Goal: Task Accomplishment & Management: Use online tool/utility

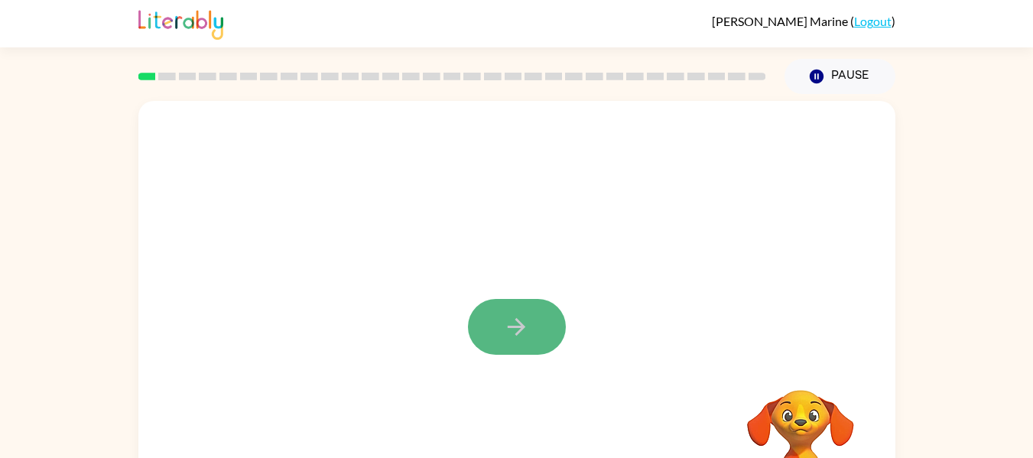
click at [502, 338] on button "button" at bounding box center [517, 327] width 98 height 56
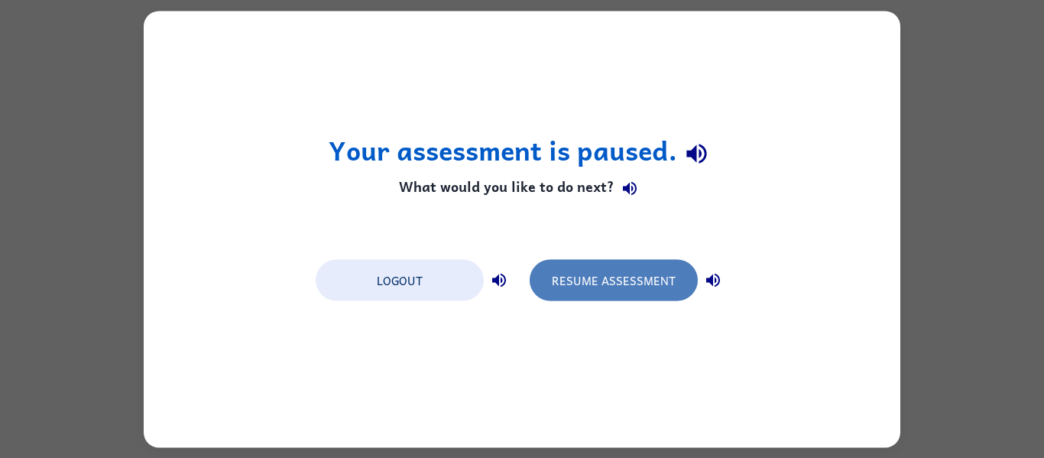
click at [596, 277] on button "Resume Assessment" at bounding box center [614, 279] width 168 height 41
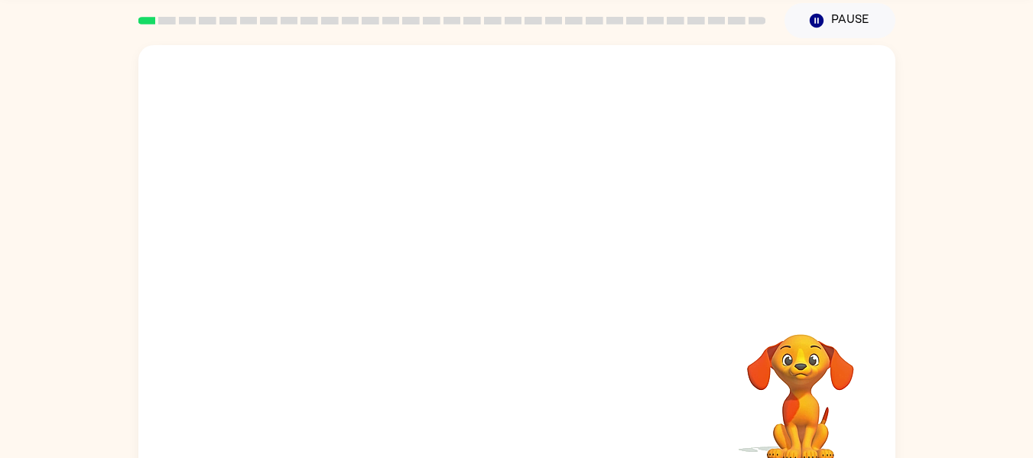
scroll to position [57, 0]
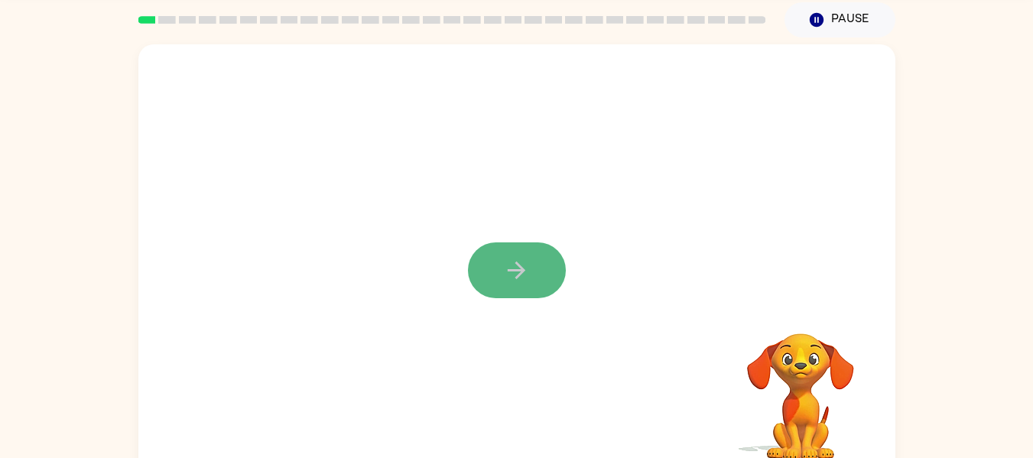
click at [524, 252] on button "button" at bounding box center [517, 270] width 98 height 56
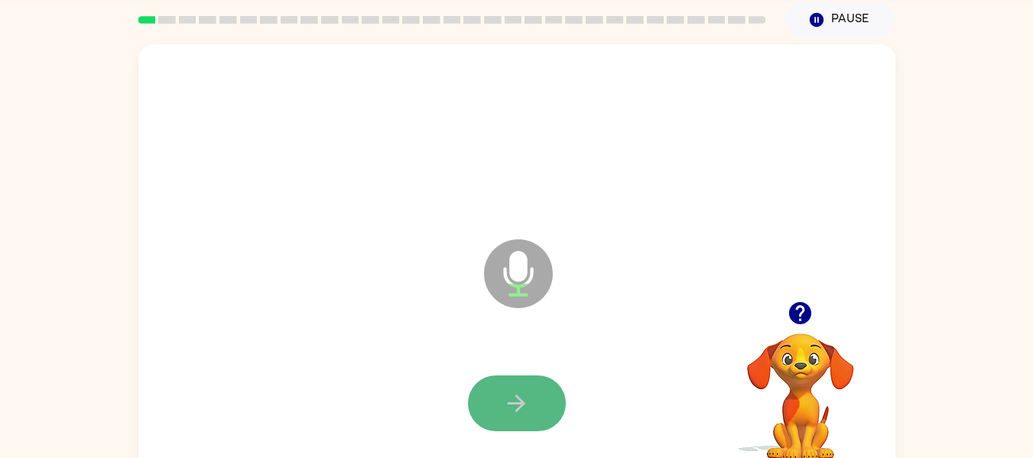
click at [553, 396] on button "button" at bounding box center [517, 403] width 98 height 56
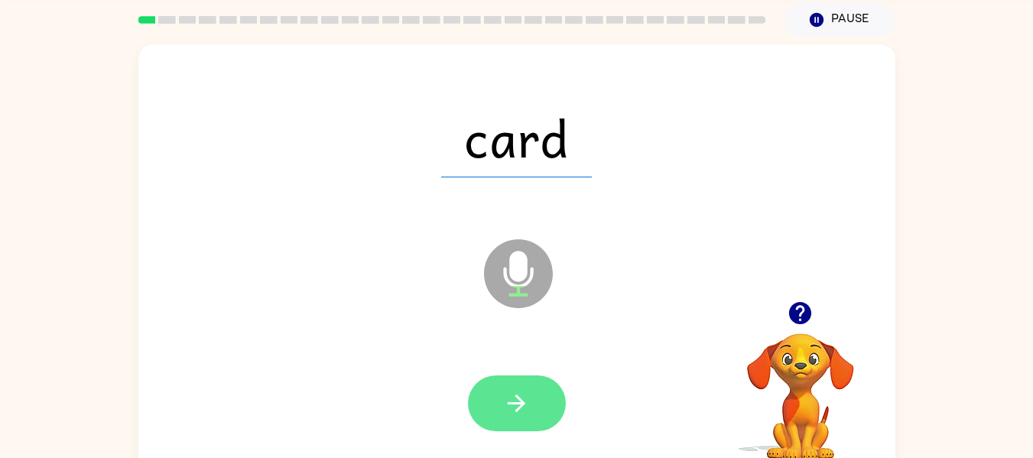
click at [541, 395] on button "button" at bounding box center [517, 403] width 98 height 56
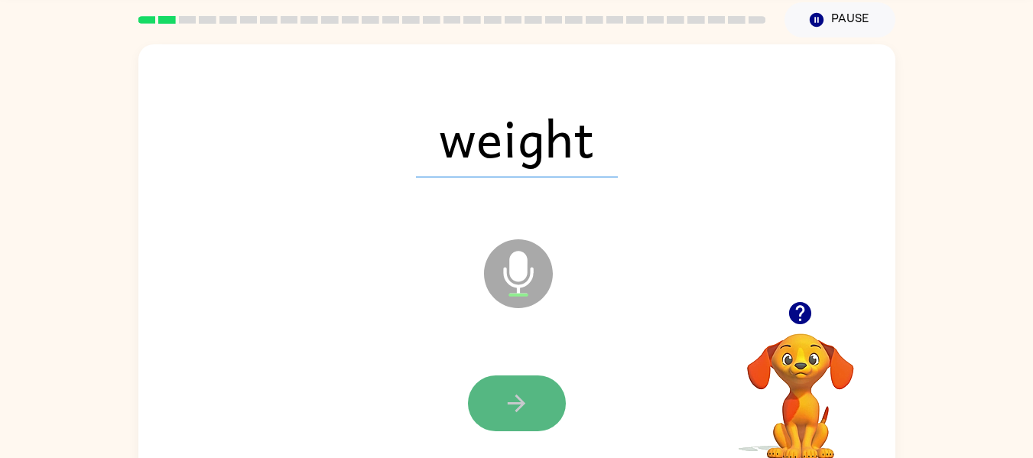
click at [555, 390] on button "button" at bounding box center [517, 403] width 98 height 56
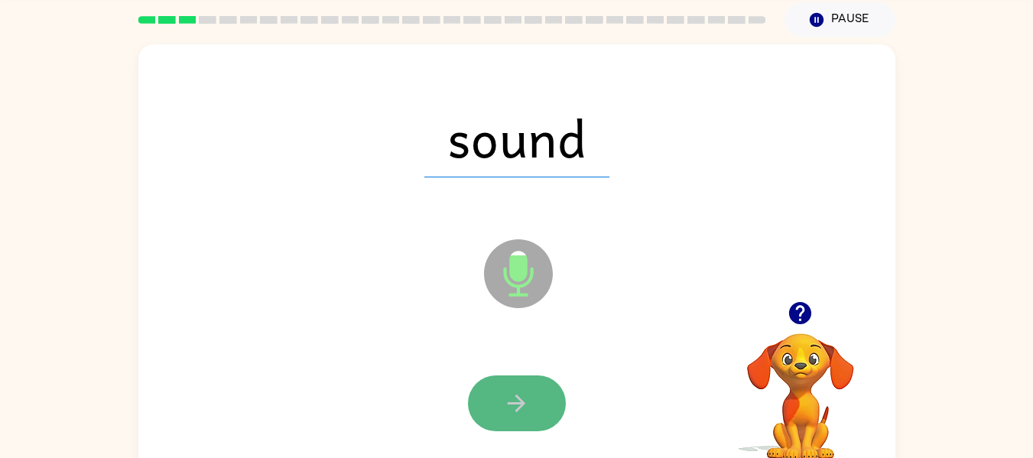
click at [515, 397] on icon "button" at bounding box center [516, 403] width 27 height 27
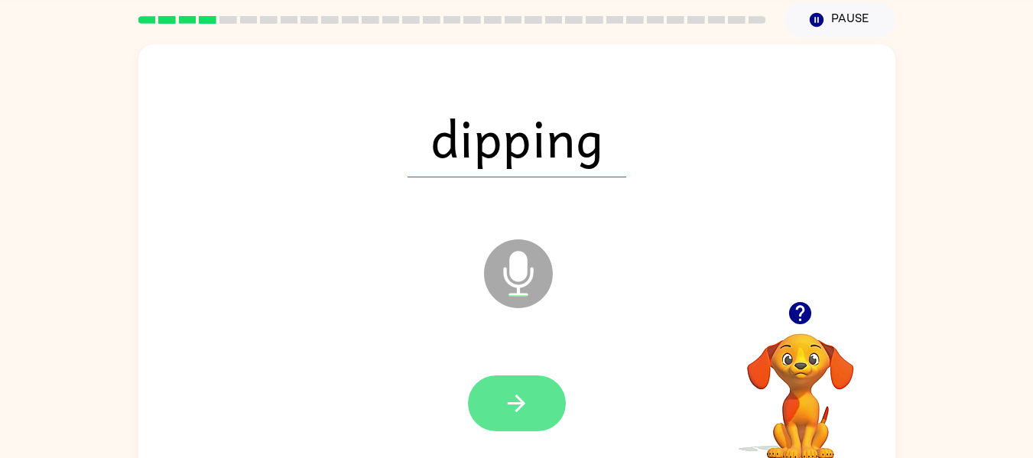
click at [511, 409] on icon "button" at bounding box center [516, 403] width 27 height 27
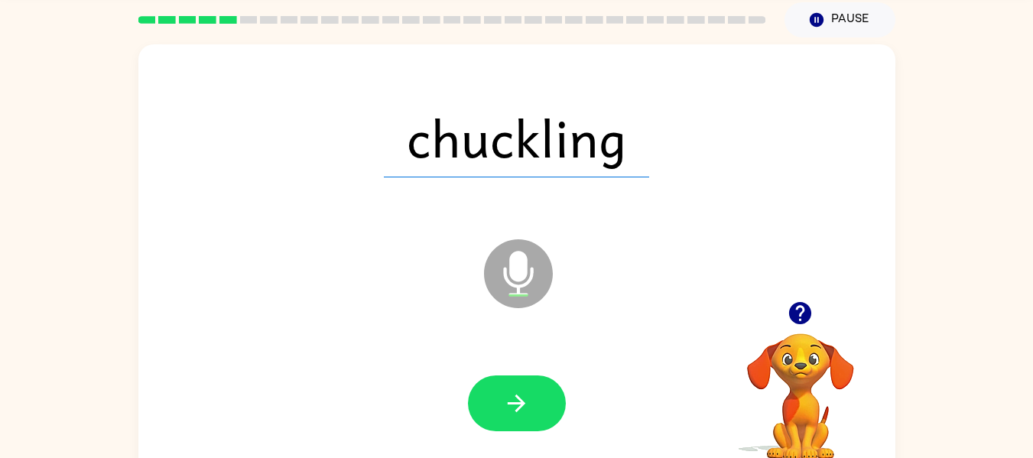
drag, startPoint x: 511, startPoint y: 409, endPoint x: 386, endPoint y: 359, distance: 134.2
click at [386, 359] on div at bounding box center [517, 403] width 726 height 125
click at [528, 391] on icon "button" at bounding box center [516, 403] width 27 height 27
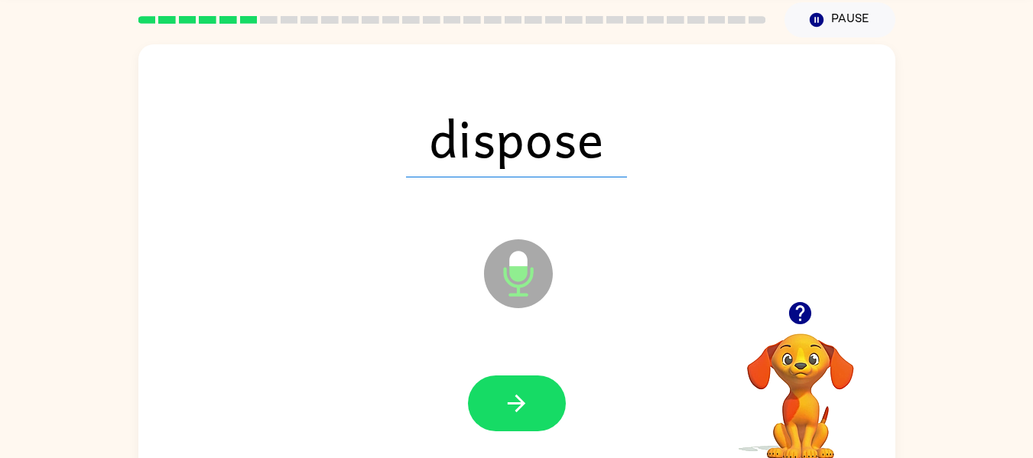
drag, startPoint x: 528, startPoint y: 391, endPoint x: 362, endPoint y: 343, distance: 171.8
click at [362, 343] on div at bounding box center [517, 403] width 726 height 125
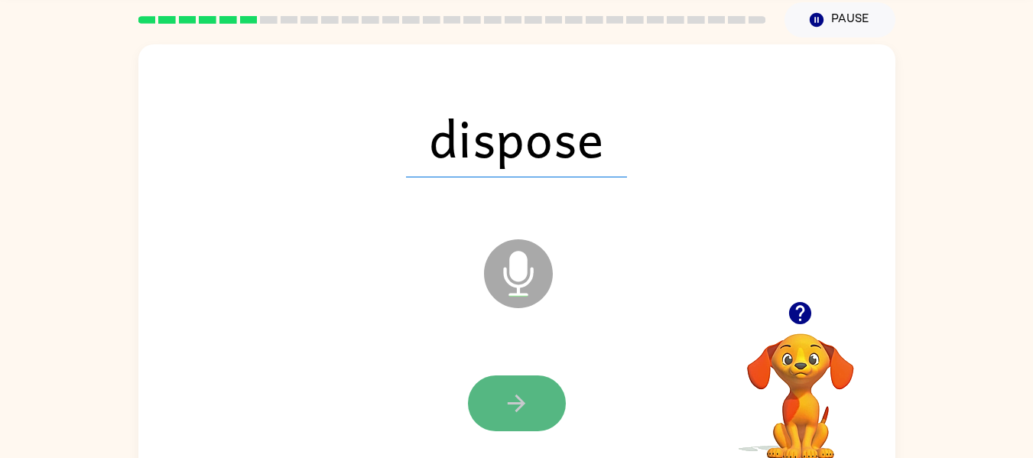
click at [509, 387] on button "button" at bounding box center [517, 403] width 98 height 56
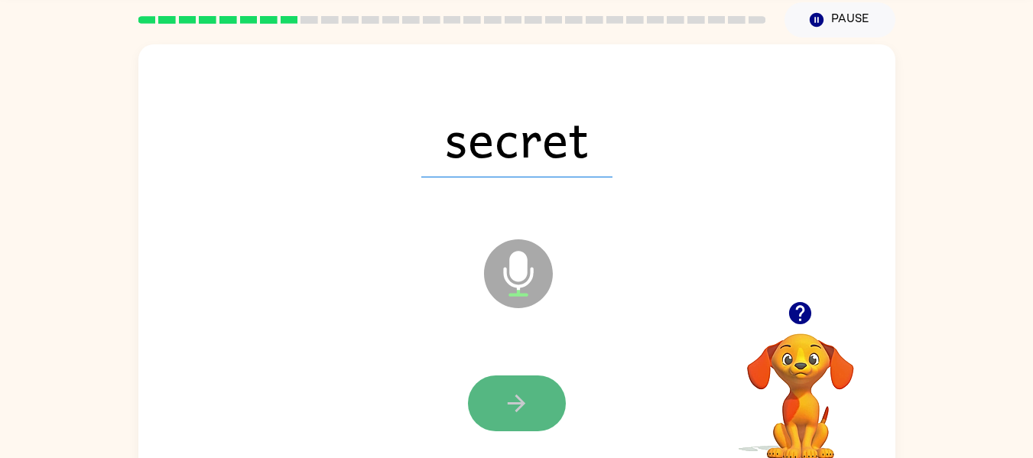
click at [516, 388] on button "button" at bounding box center [517, 403] width 98 height 56
click at [519, 391] on icon "button" at bounding box center [516, 403] width 27 height 27
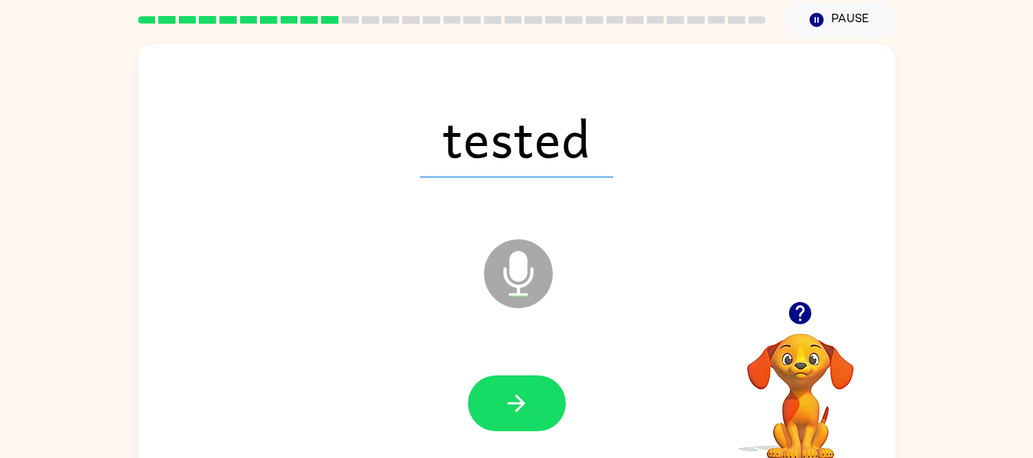
drag, startPoint x: 519, startPoint y: 391, endPoint x: 281, endPoint y: 333, distance: 244.9
click at [281, 333] on div "tested Microphone The Microphone is here when it is your turn to talk" at bounding box center [516, 262] width 757 height 437
click at [518, 398] on icon "button" at bounding box center [517, 403] width 18 height 18
drag, startPoint x: 518, startPoint y: 398, endPoint x: 366, endPoint y: 355, distance: 157.8
click at [366, 355] on div at bounding box center [517, 403] width 726 height 125
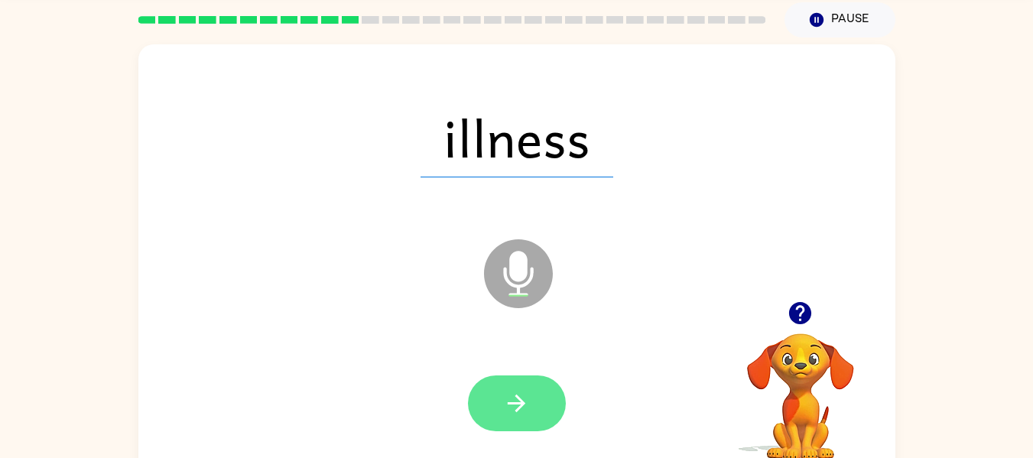
click at [534, 394] on button "button" at bounding box center [517, 403] width 98 height 56
drag, startPoint x: 534, startPoint y: 394, endPoint x: 484, endPoint y: 400, distance: 50.0
click at [484, 400] on button "button" at bounding box center [517, 403] width 98 height 56
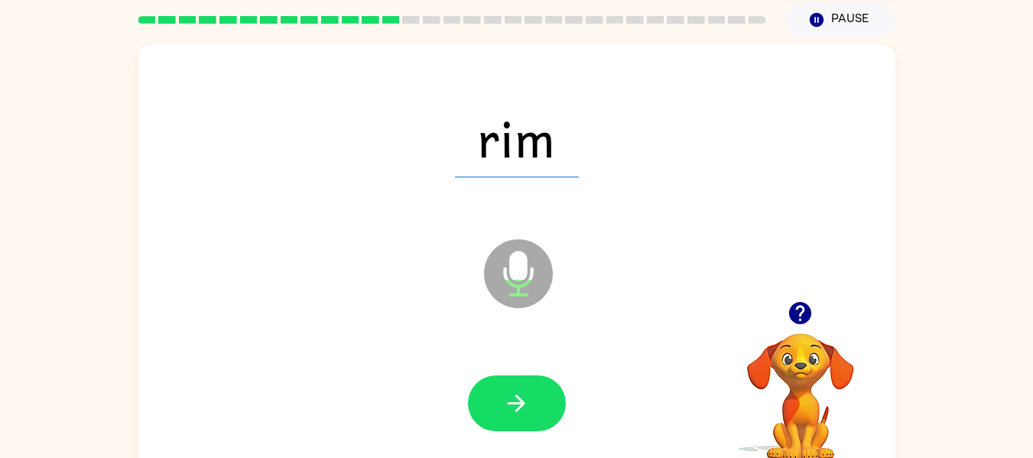
drag, startPoint x: 484, startPoint y: 400, endPoint x: 399, endPoint y: 388, distance: 85.7
click at [399, 388] on div at bounding box center [517, 403] width 726 height 125
click at [493, 404] on button "button" at bounding box center [517, 403] width 98 height 56
drag, startPoint x: 493, startPoint y: 404, endPoint x: 335, endPoint y: 381, distance: 159.8
click at [335, 381] on div at bounding box center [517, 403] width 726 height 125
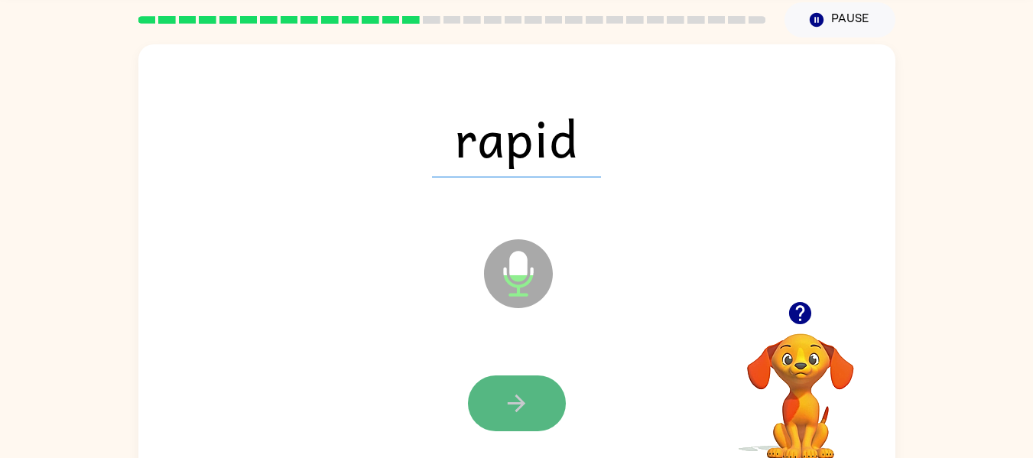
click at [505, 417] on button "button" at bounding box center [517, 403] width 98 height 56
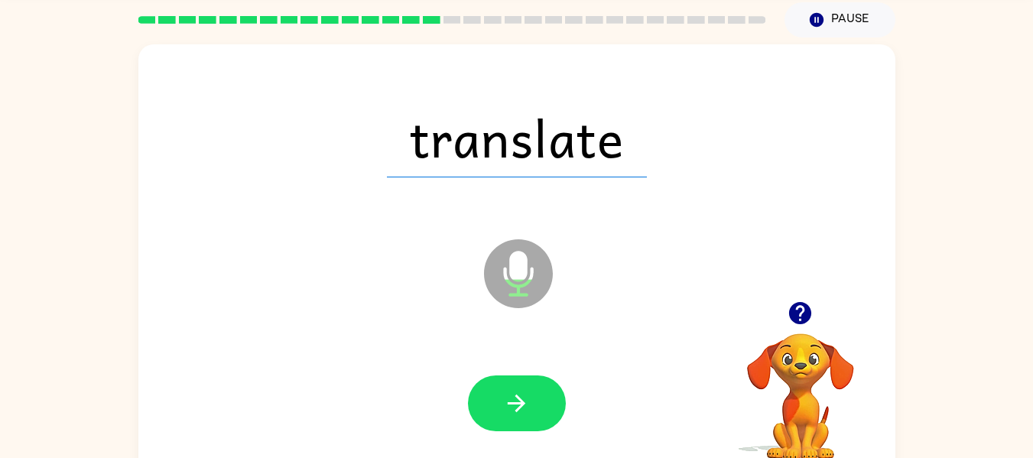
drag, startPoint x: 505, startPoint y: 417, endPoint x: 439, endPoint y: 377, distance: 77.9
click at [439, 377] on div at bounding box center [517, 403] width 726 height 125
click at [526, 404] on icon "button" at bounding box center [516, 403] width 27 height 27
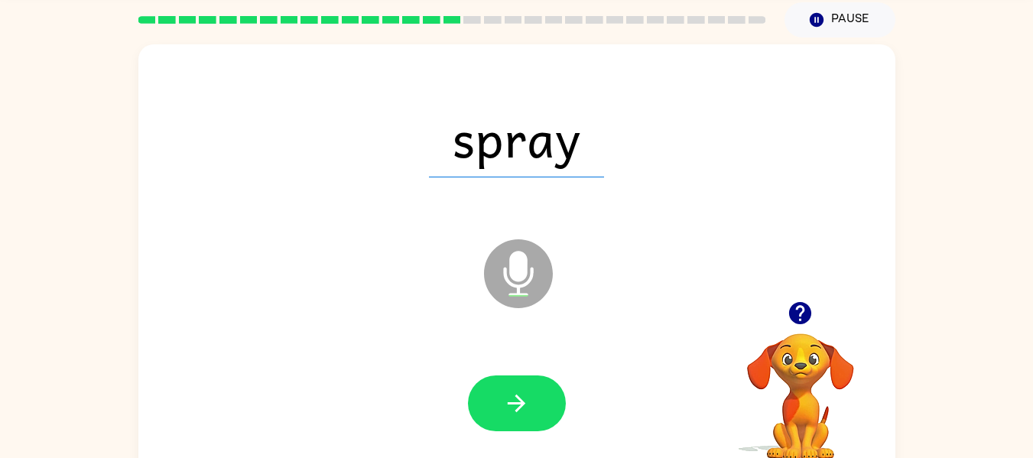
drag, startPoint x: 526, startPoint y: 404, endPoint x: 482, endPoint y: 398, distance: 44.0
click at [482, 398] on button "button" at bounding box center [517, 403] width 98 height 56
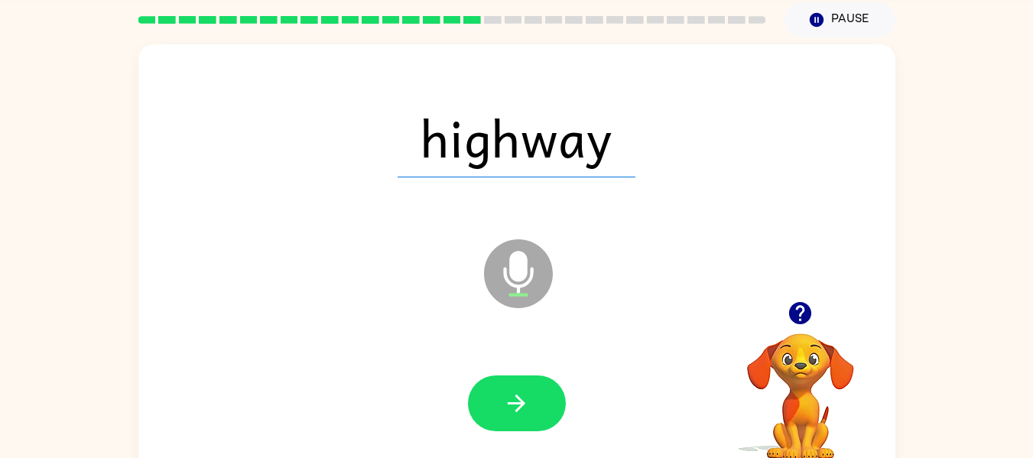
click at [482, 398] on button "button" at bounding box center [517, 403] width 98 height 56
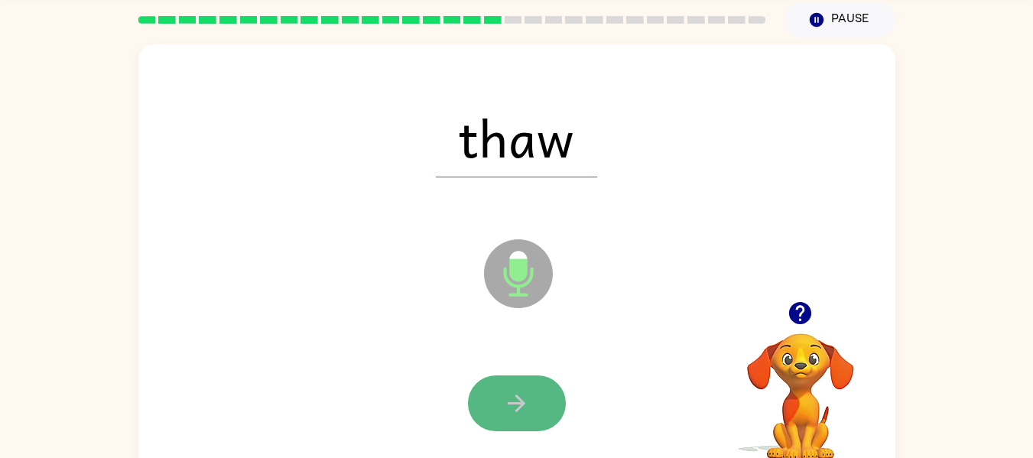
click at [482, 398] on button "button" at bounding box center [517, 403] width 98 height 56
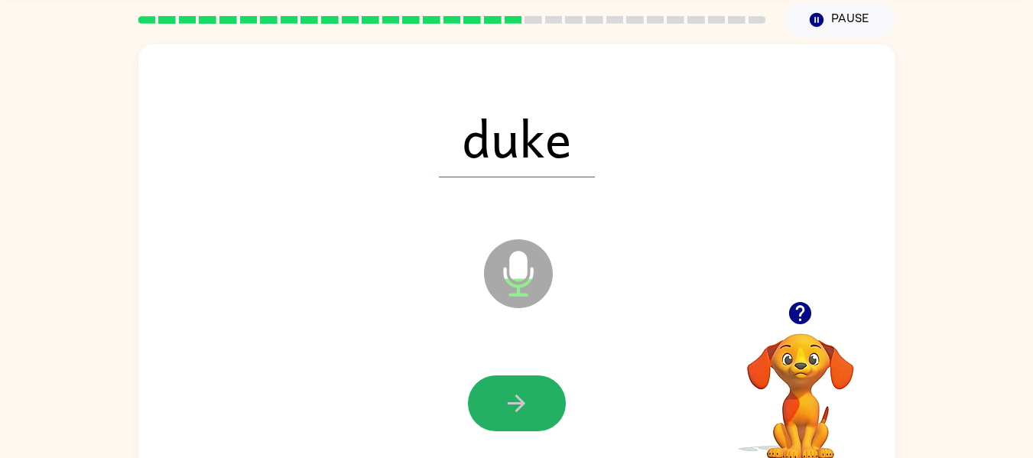
click at [482, 398] on button "button" at bounding box center [517, 403] width 98 height 56
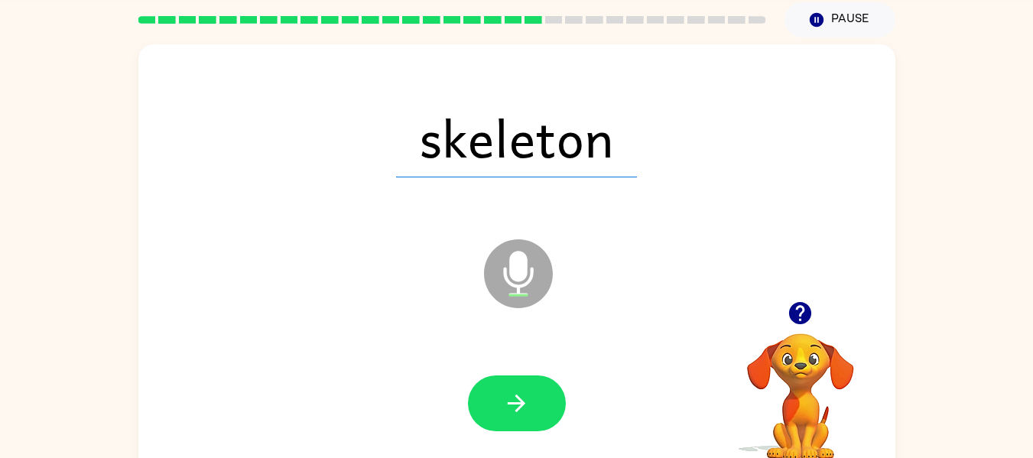
click at [482, 398] on button "button" at bounding box center [517, 403] width 98 height 56
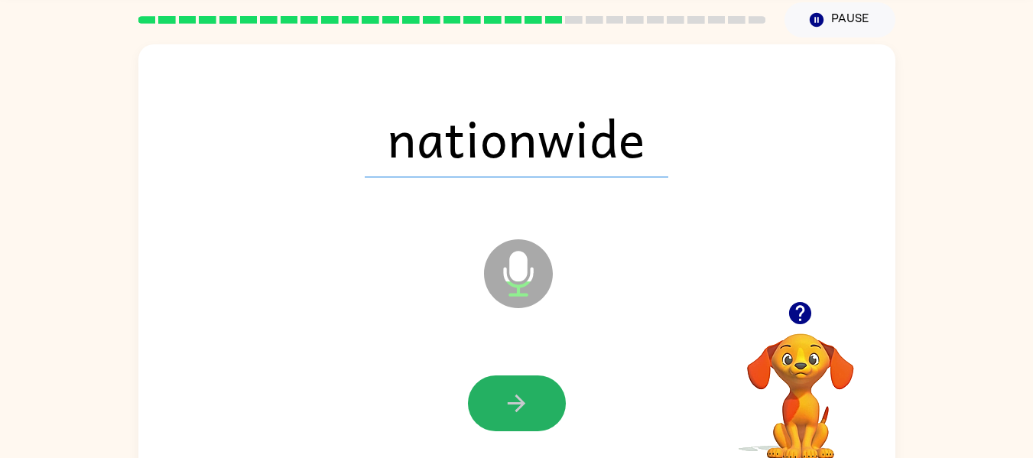
click at [482, 398] on button "button" at bounding box center [517, 403] width 98 height 56
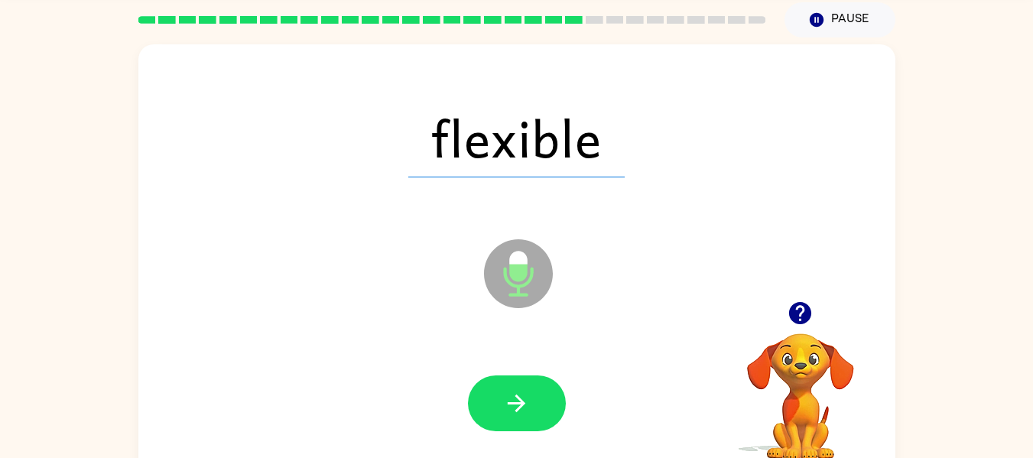
click at [482, 398] on button "button" at bounding box center [517, 403] width 98 height 56
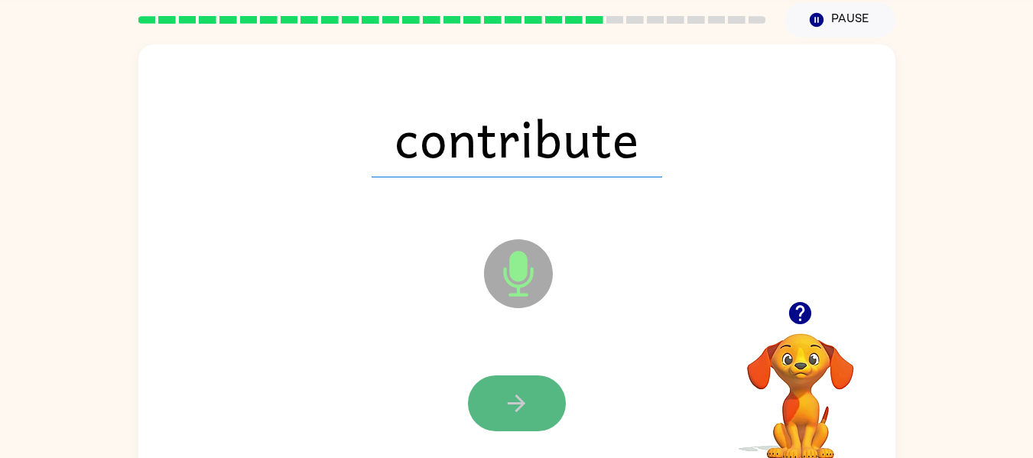
click at [482, 399] on button "button" at bounding box center [517, 403] width 98 height 56
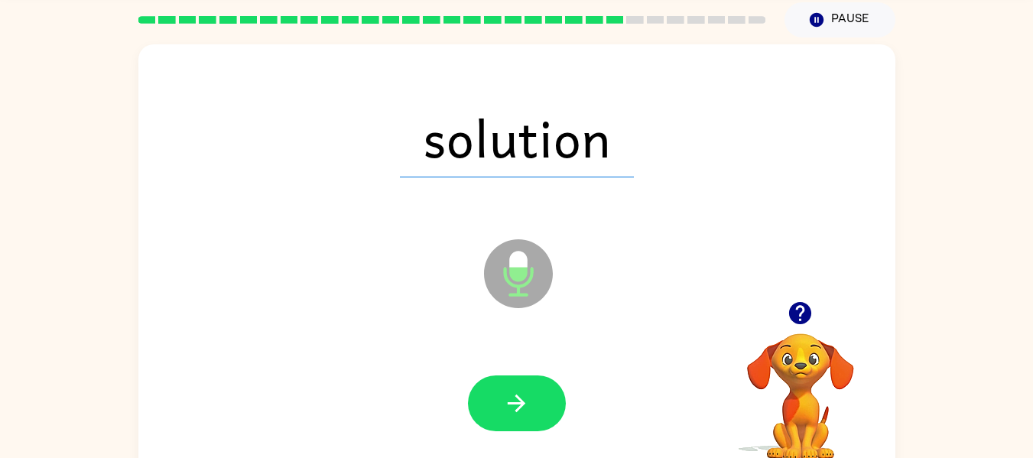
click at [482, 399] on button "button" at bounding box center [517, 403] width 98 height 56
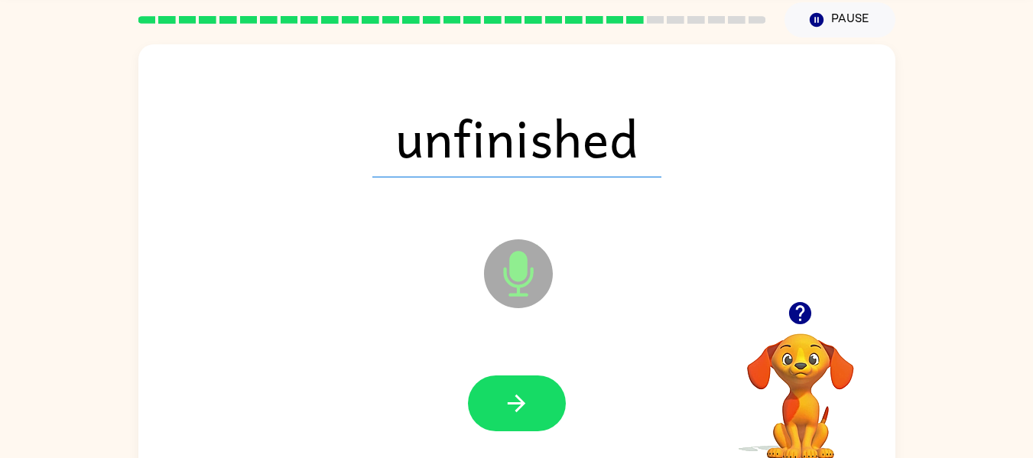
click at [482, 399] on button "button" at bounding box center [517, 403] width 98 height 56
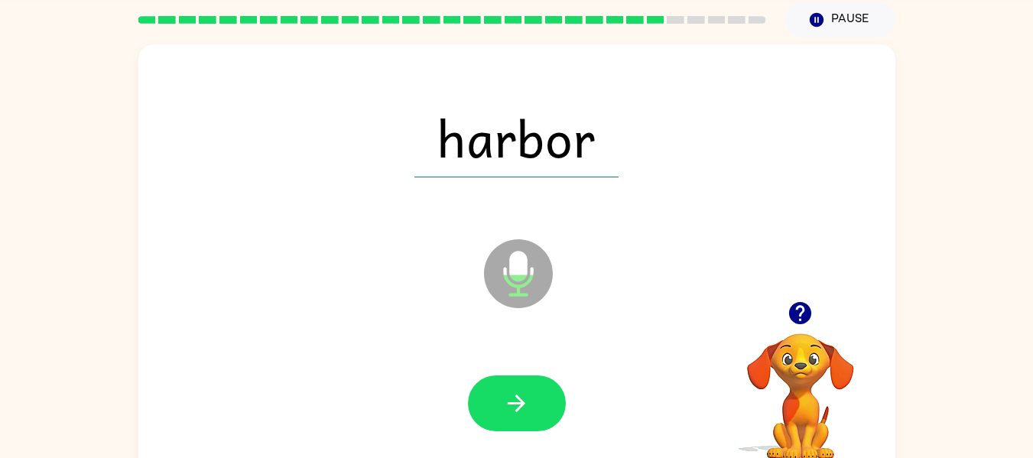
click at [482, 399] on button "button" at bounding box center [517, 403] width 98 height 56
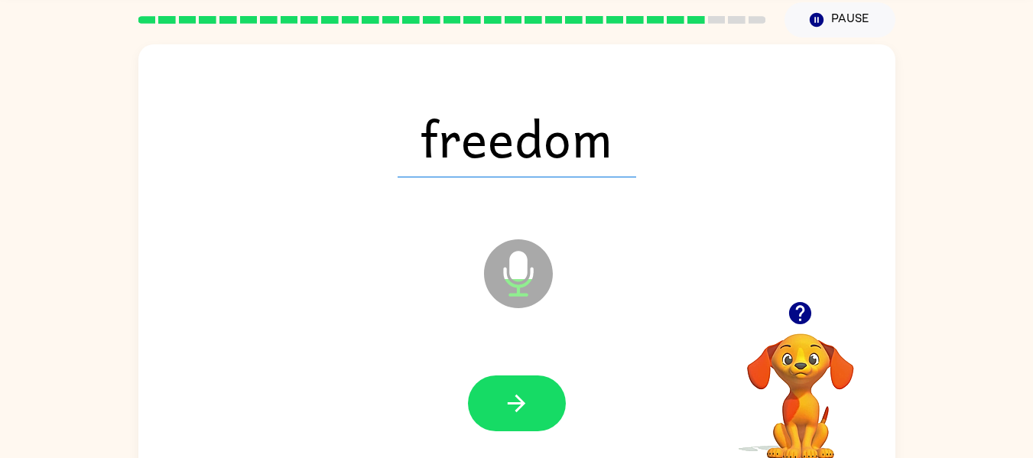
click at [482, 399] on button "button" at bounding box center [517, 403] width 98 height 56
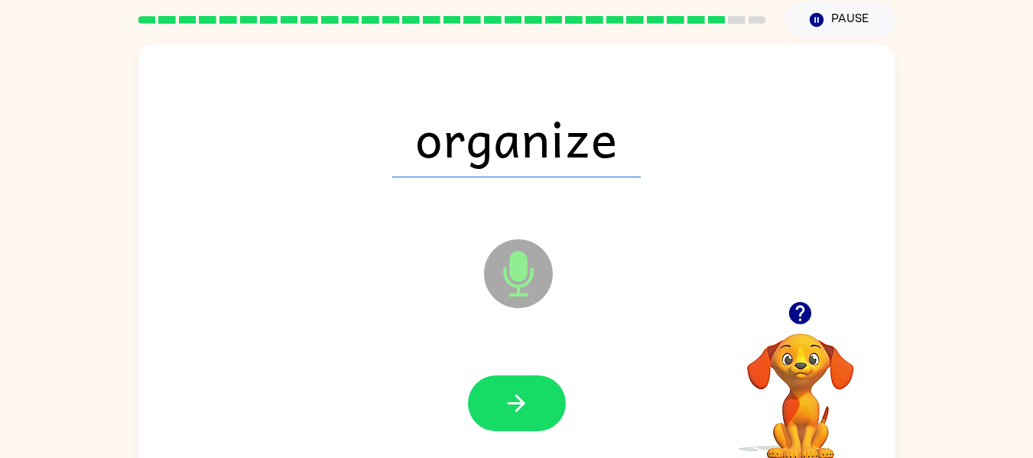
click at [482, 399] on button "button" at bounding box center [517, 403] width 98 height 56
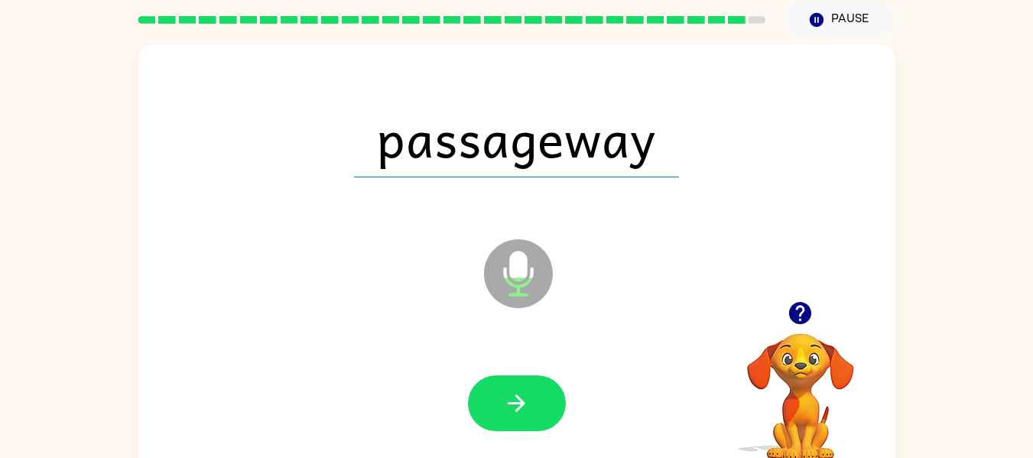
click at [482, 399] on button "button" at bounding box center [517, 403] width 98 height 56
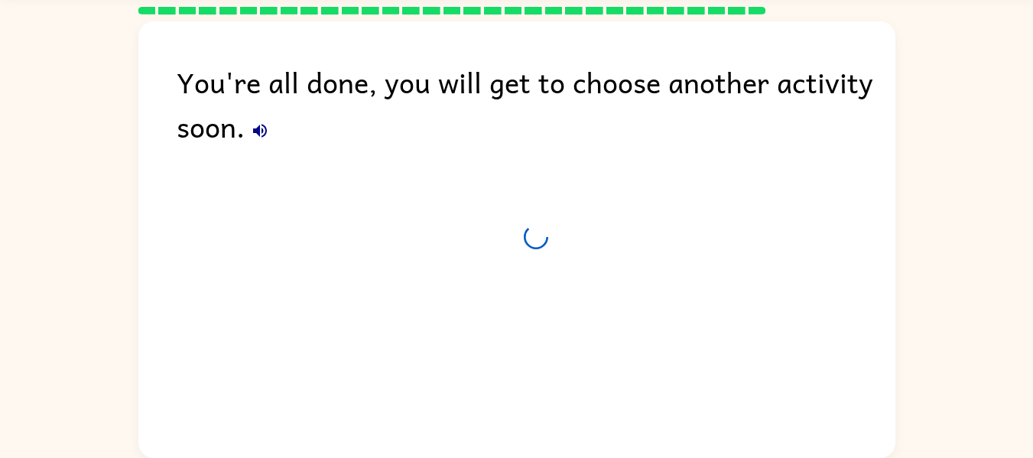
scroll to position [43, 0]
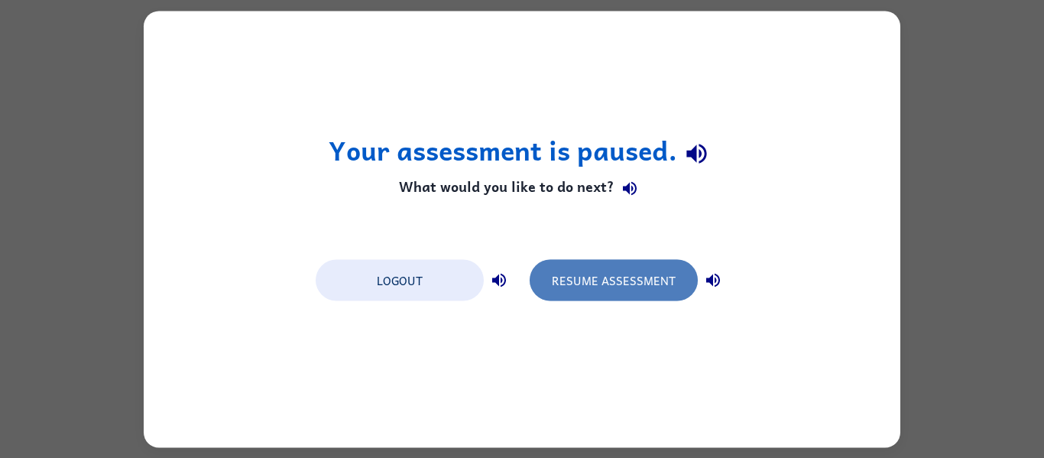
click at [622, 291] on button "Resume Assessment" at bounding box center [614, 279] width 168 height 41
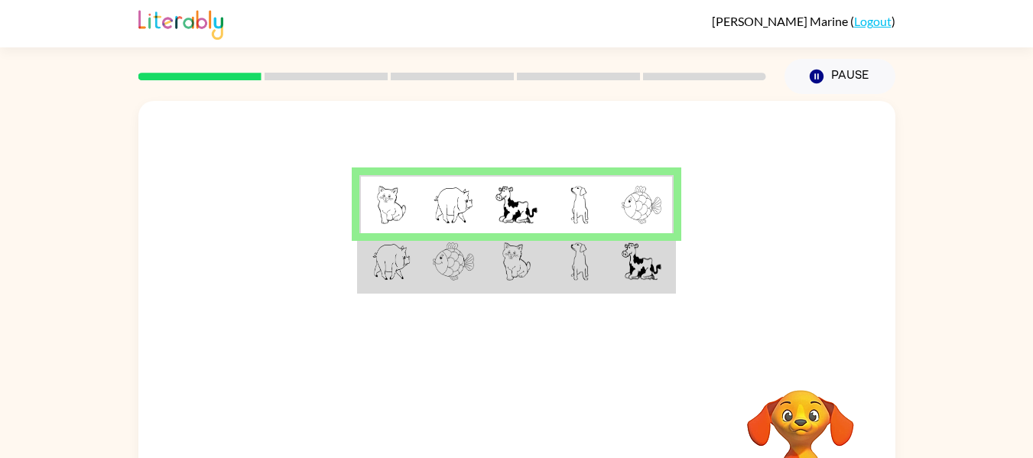
click at [583, 268] on img at bounding box center [579, 261] width 18 height 38
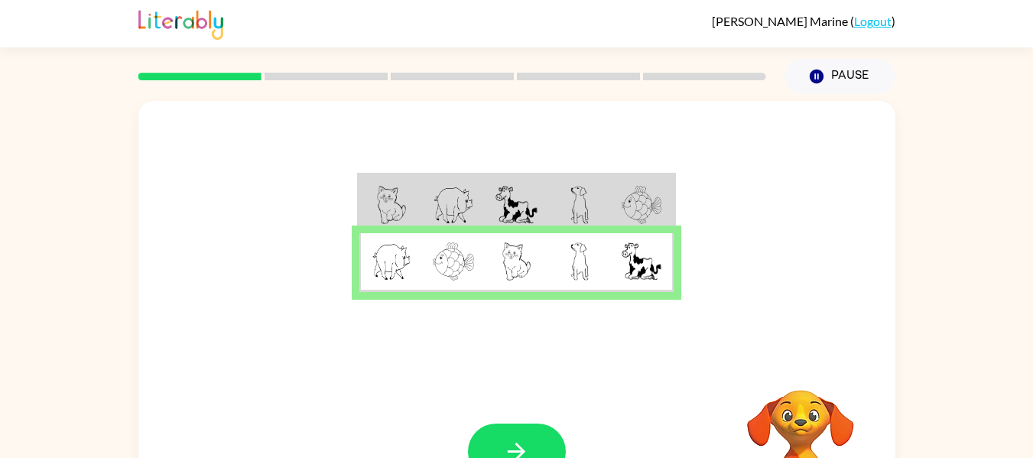
scroll to position [80, 0]
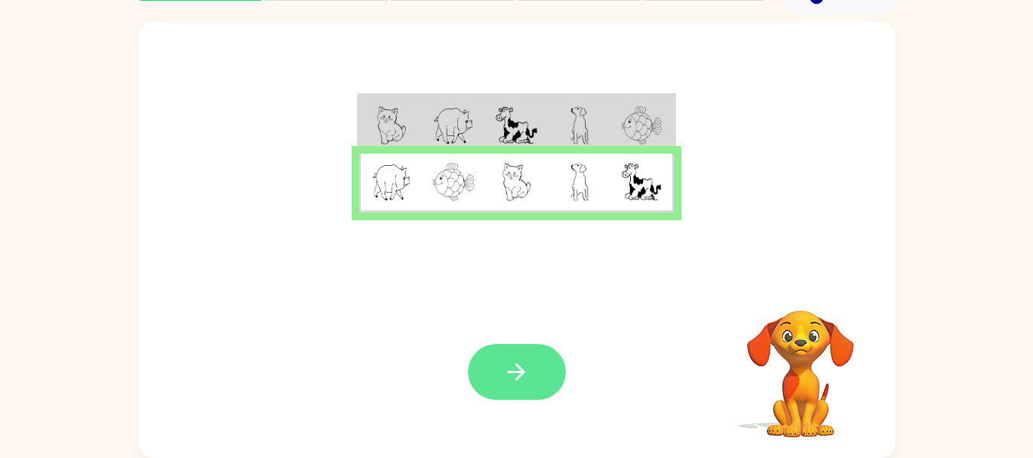
click at [507, 374] on icon "button" at bounding box center [516, 372] width 27 height 27
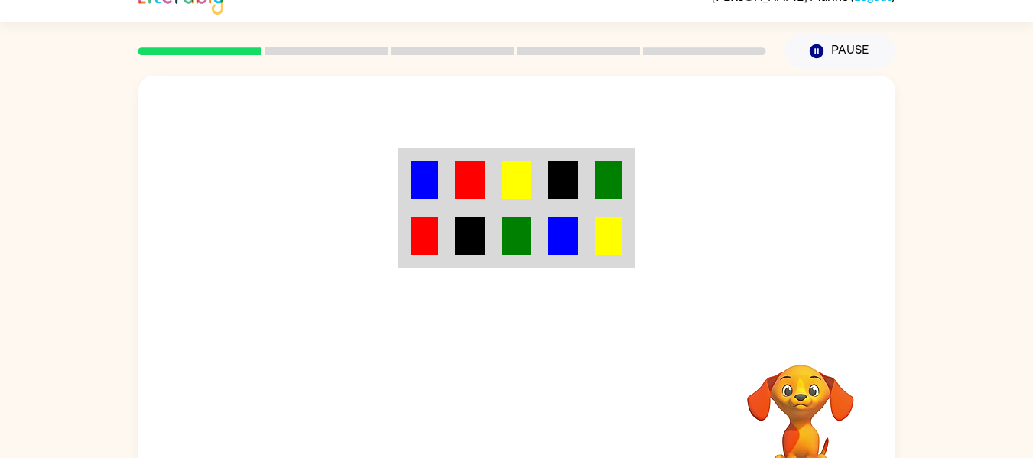
scroll to position [26, 0]
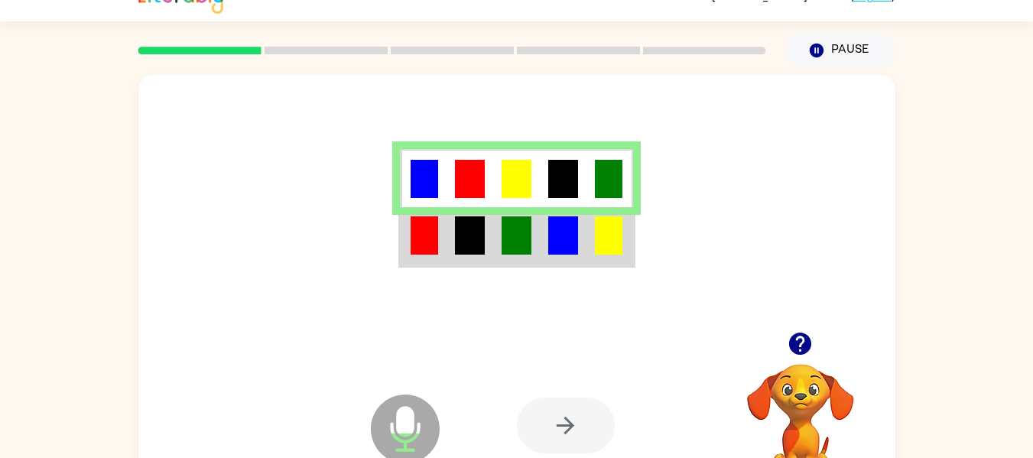
click at [555, 235] on img at bounding box center [562, 235] width 29 height 38
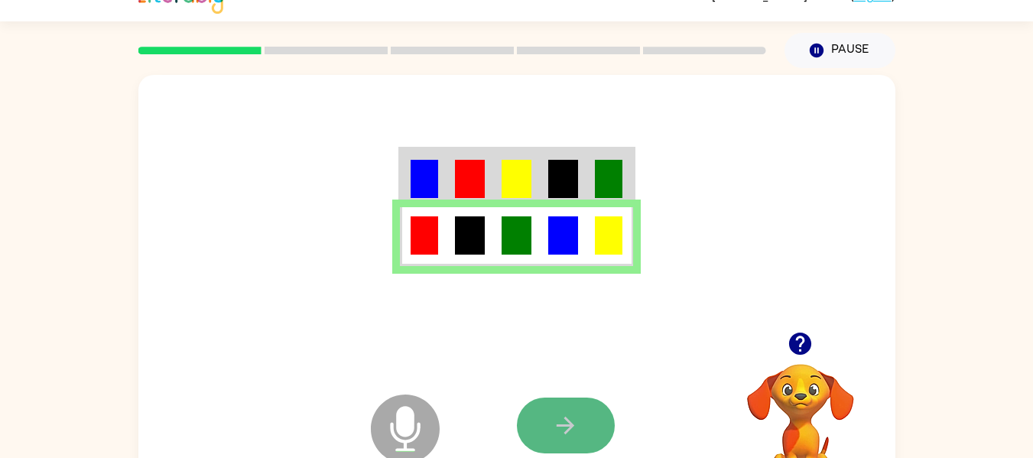
click at [553, 427] on icon "button" at bounding box center [565, 425] width 27 height 27
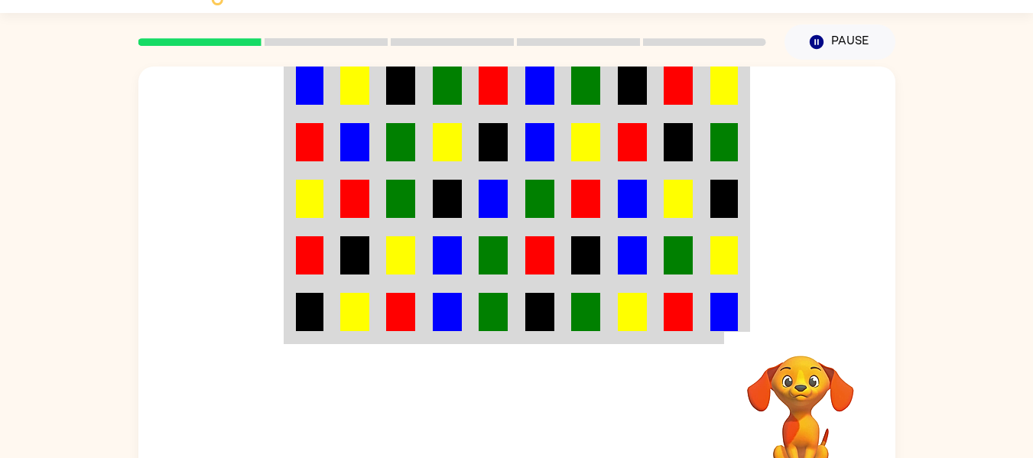
scroll to position [33, 0]
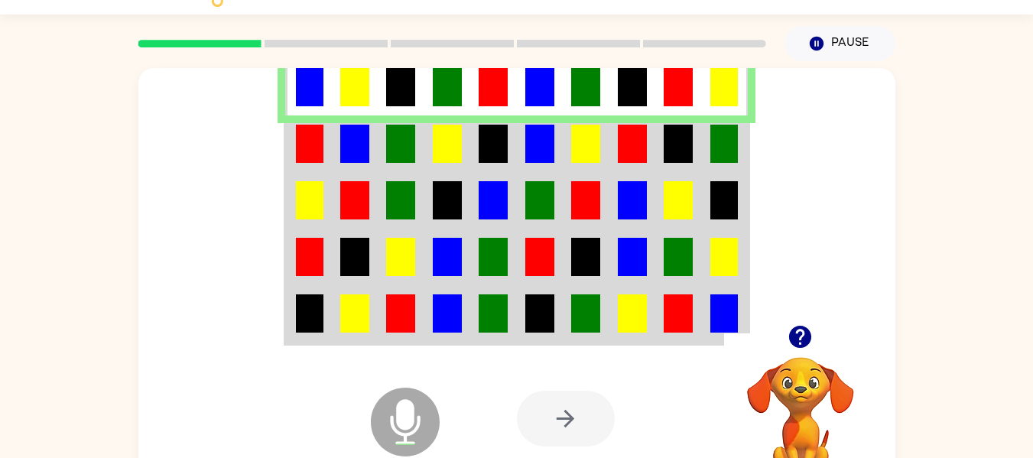
click at [472, 142] on td at bounding box center [493, 143] width 47 height 57
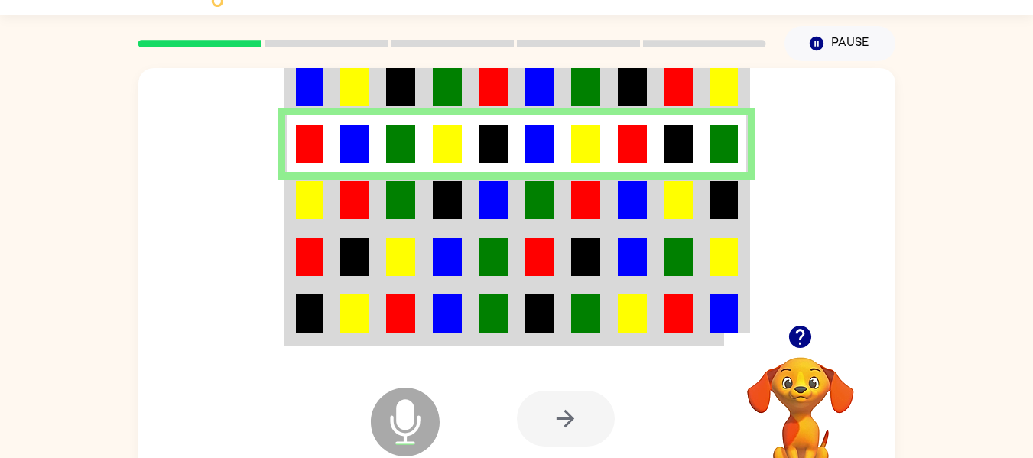
click at [497, 204] on img at bounding box center [493, 200] width 29 height 38
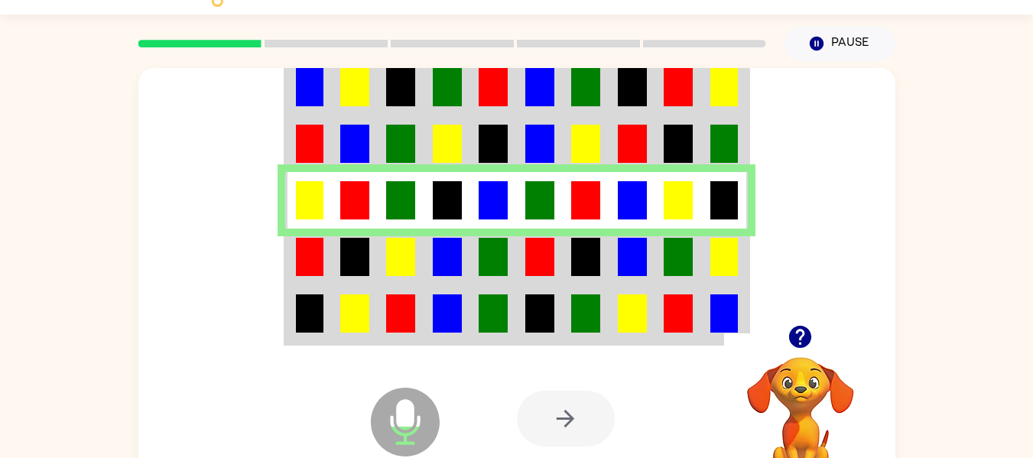
click at [525, 252] on img at bounding box center [539, 257] width 29 height 38
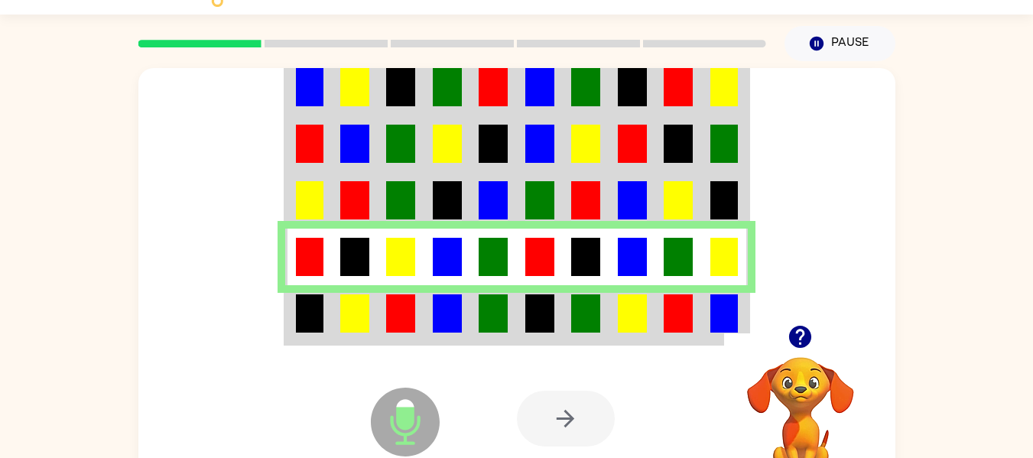
click at [521, 306] on td at bounding box center [540, 314] width 47 height 59
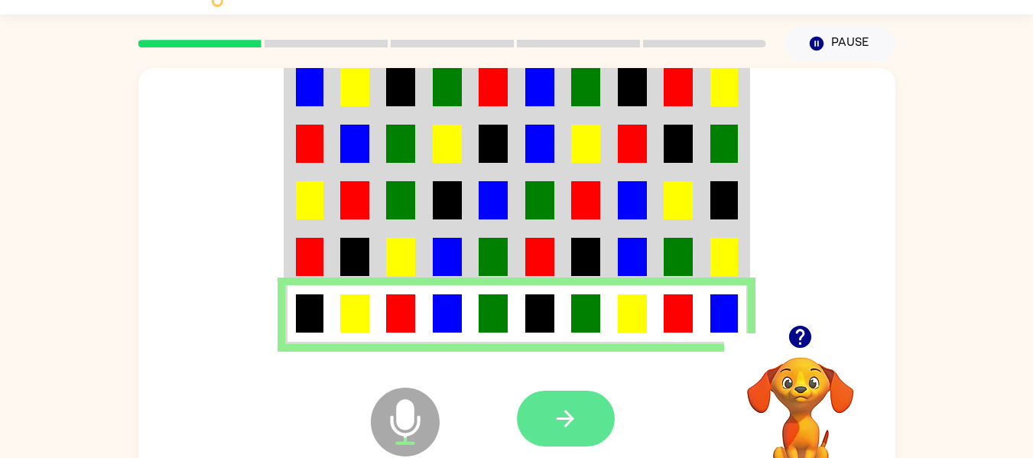
click at [585, 420] on button "button" at bounding box center [566, 419] width 98 height 56
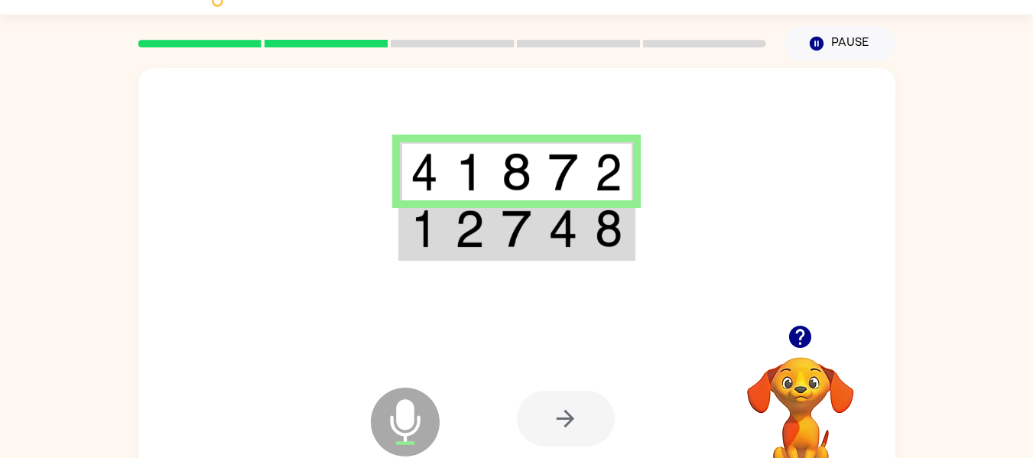
click at [466, 246] on img at bounding box center [469, 228] width 29 height 38
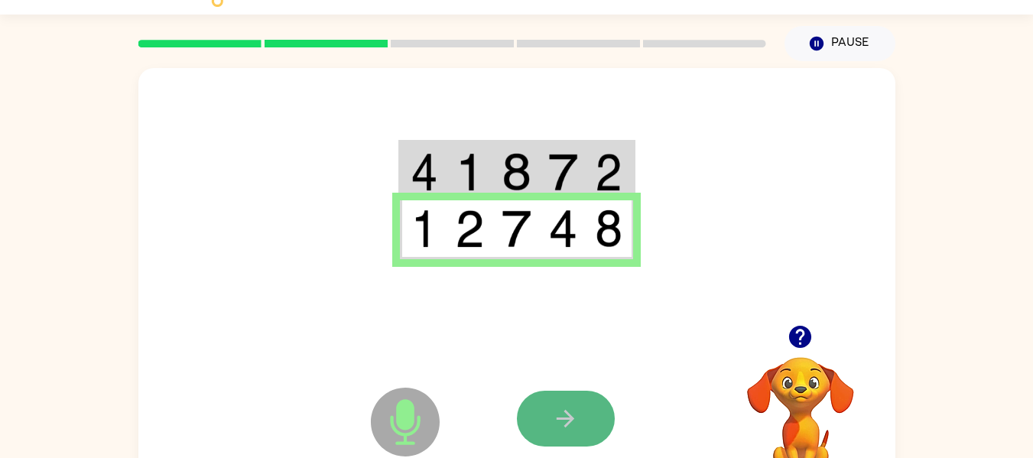
click at [557, 407] on icon "button" at bounding box center [565, 418] width 27 height 27
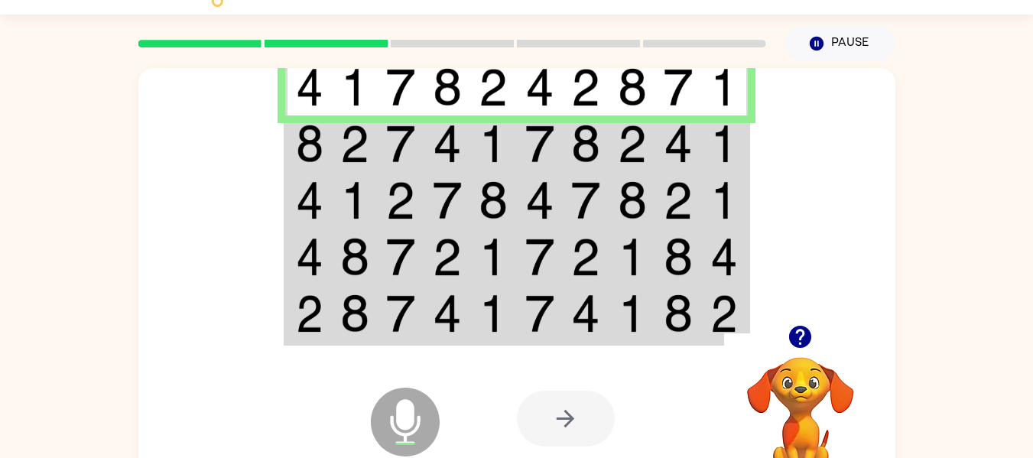
click at [570, 156] on td at bounding box center [586, 143] width 47 height 57
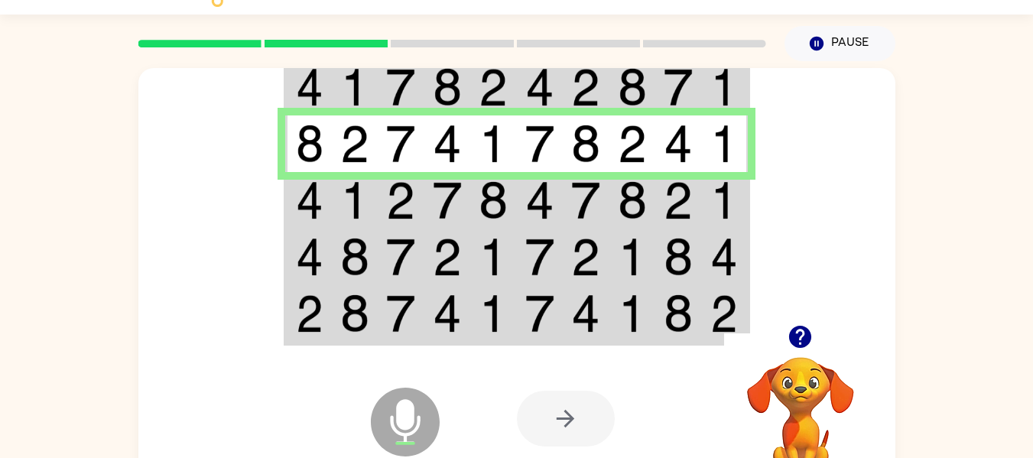
click at [601, 214] on td at bounding box center [586, 200] width 47 height 57
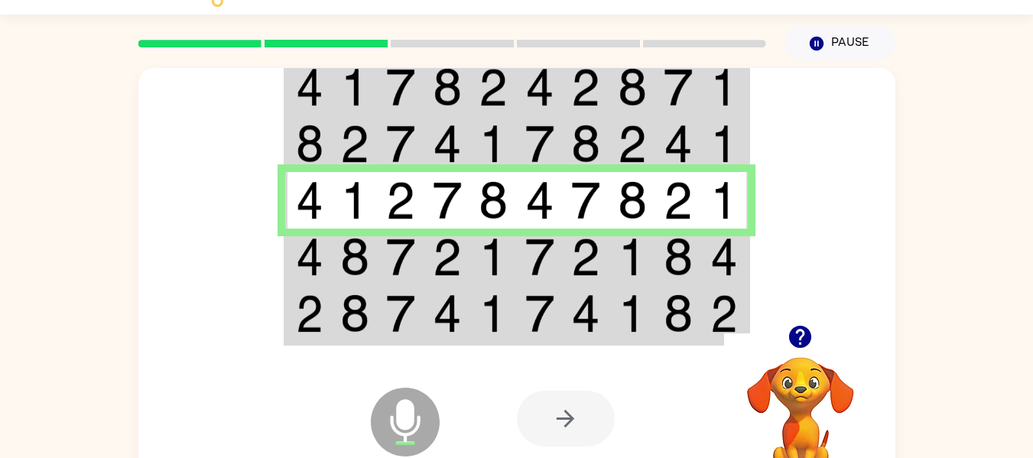
click at [620, 267] on img at bounding box center [632, 257] width 29 height 38
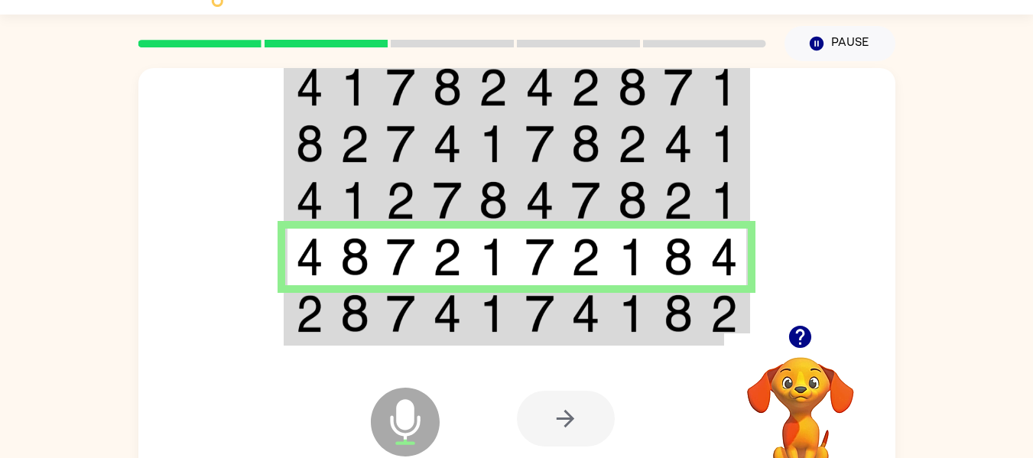
click at [621, 321] on img at bounding box center [632, 313] width 29 height 38
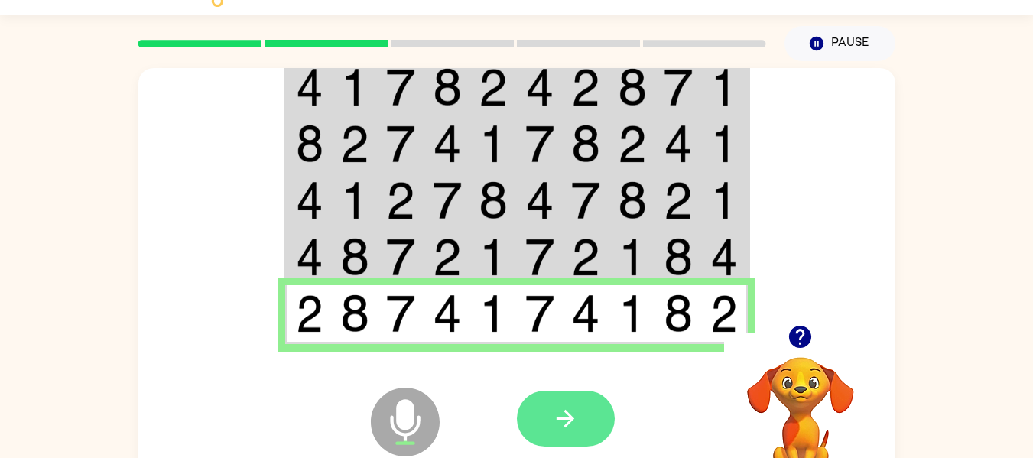
click at [570, 418] on icon "button" at bounding box center [566, 419] width 18 height 18
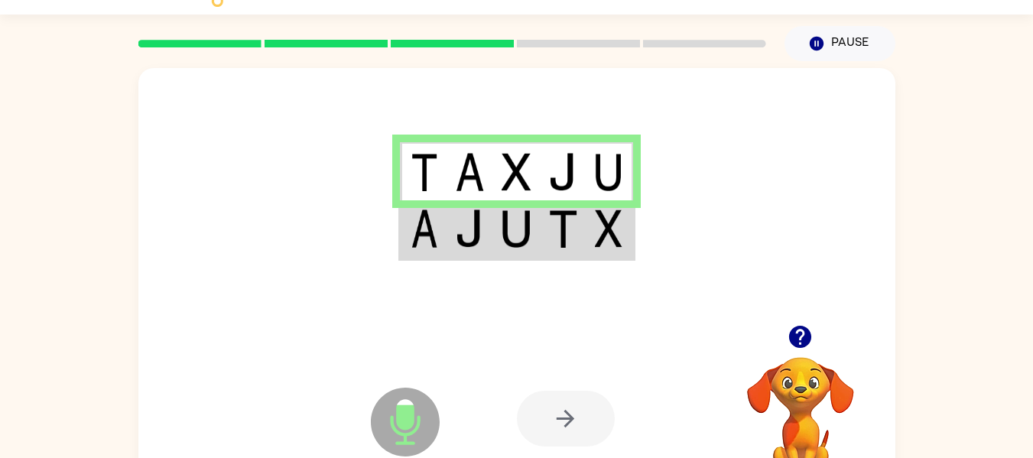
click at [472, 243] on img at bounding box center [469, 228] width 29 height 38
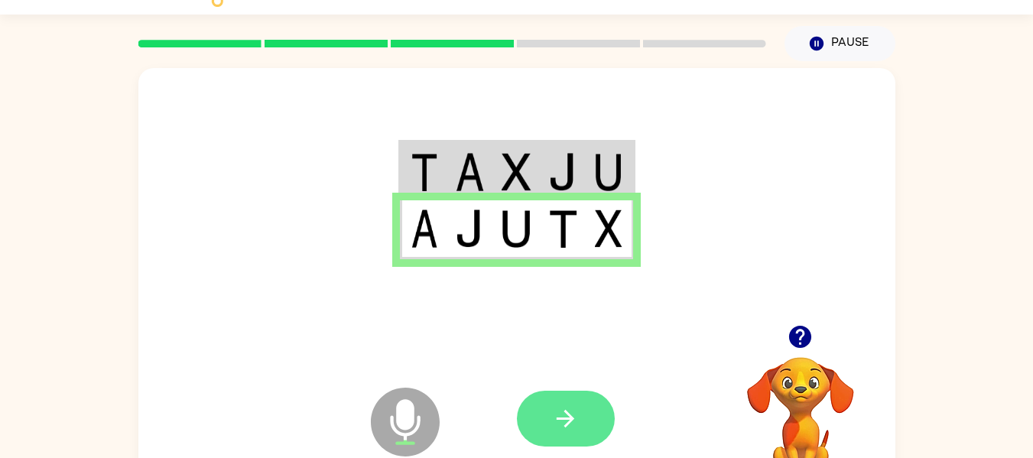
click at [588, 414] on button "button" at bounding box center [566, 419] width 98 height 56
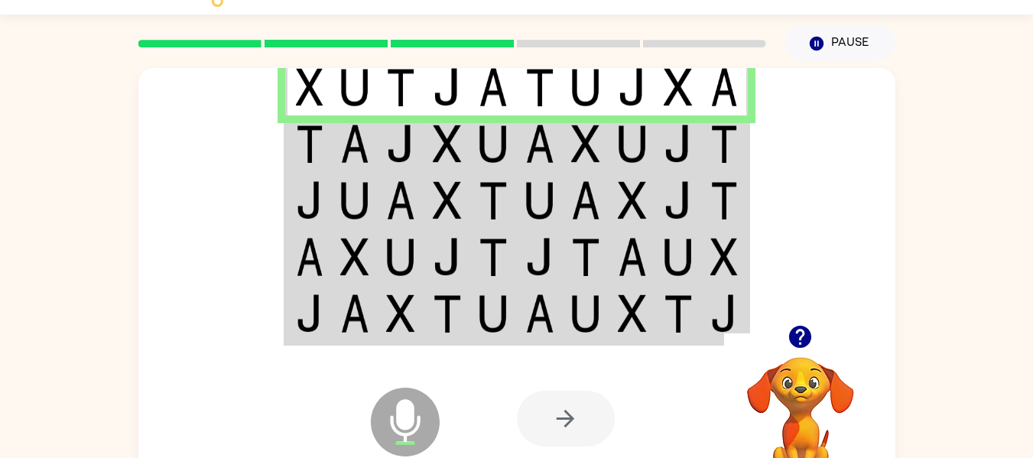
click at [438, 146] on img at bounding box center [447, 144] width 29 height 38
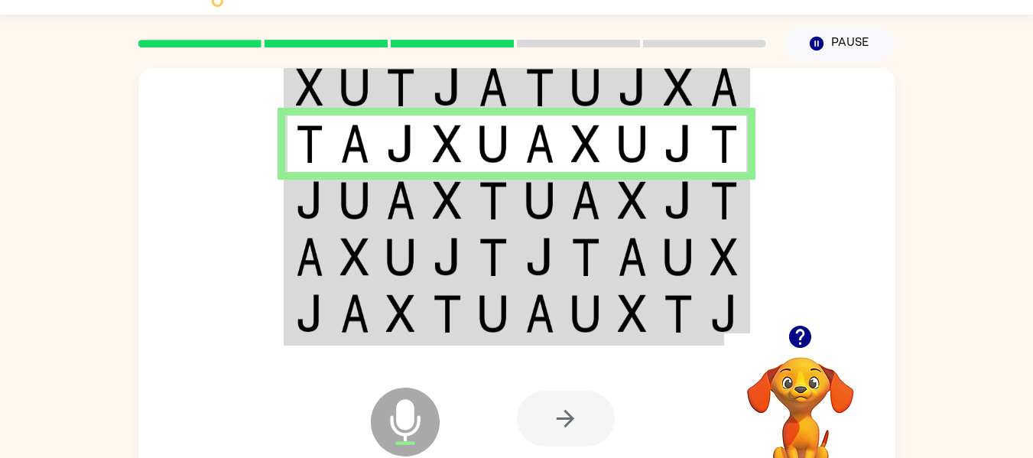
click at [508, 207] on td at bounding box center [493, 200] width 47 height 57
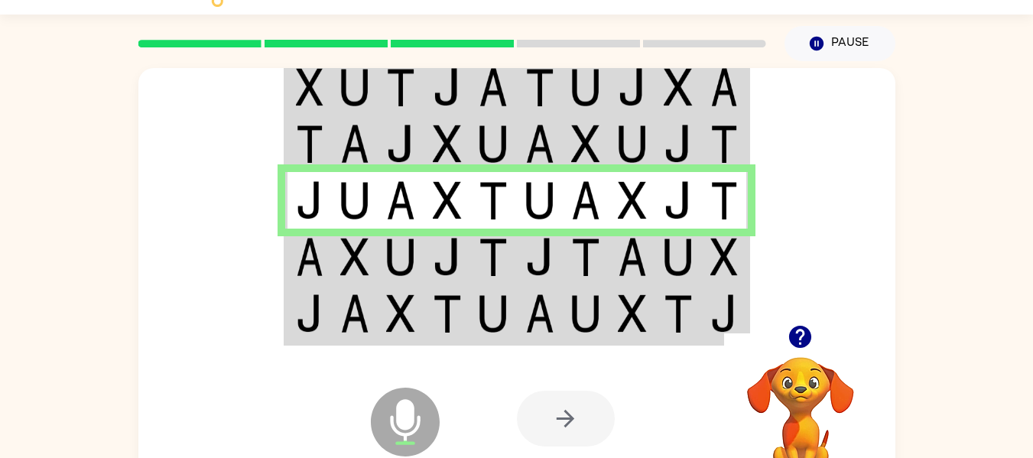
click at [576, 265] on img at bounding box center [585, 257] width 29 height 38
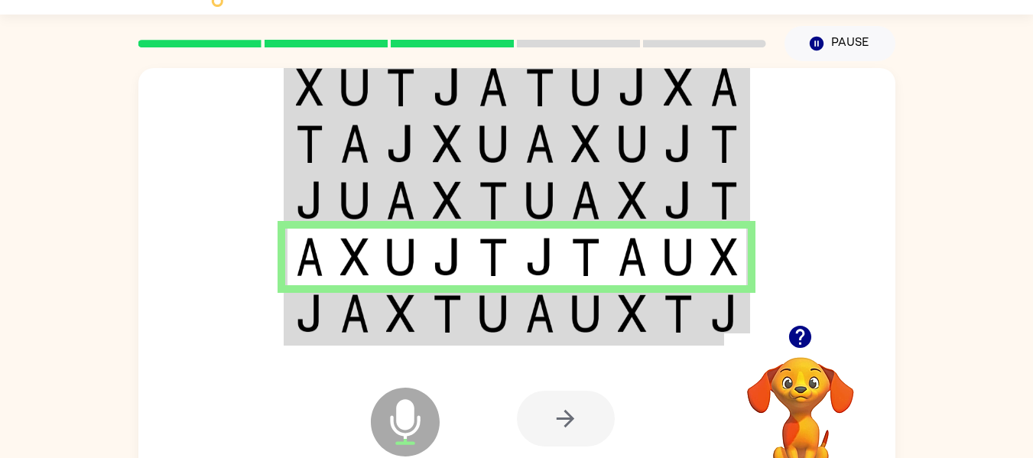
click at [589, 327] on img at bounding box center [585, 313] width 29 height 38
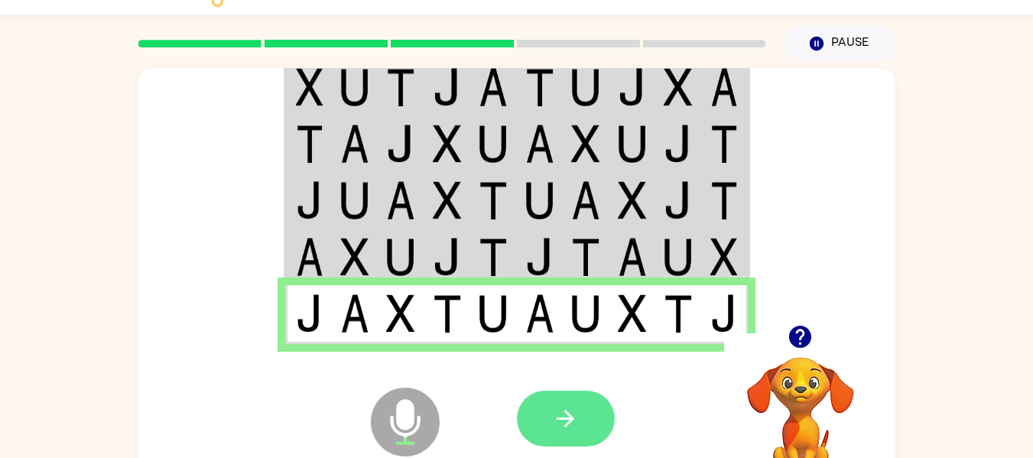
click at [588, 411] on button "button" at bounding box center [566, 419] width 98 height 56
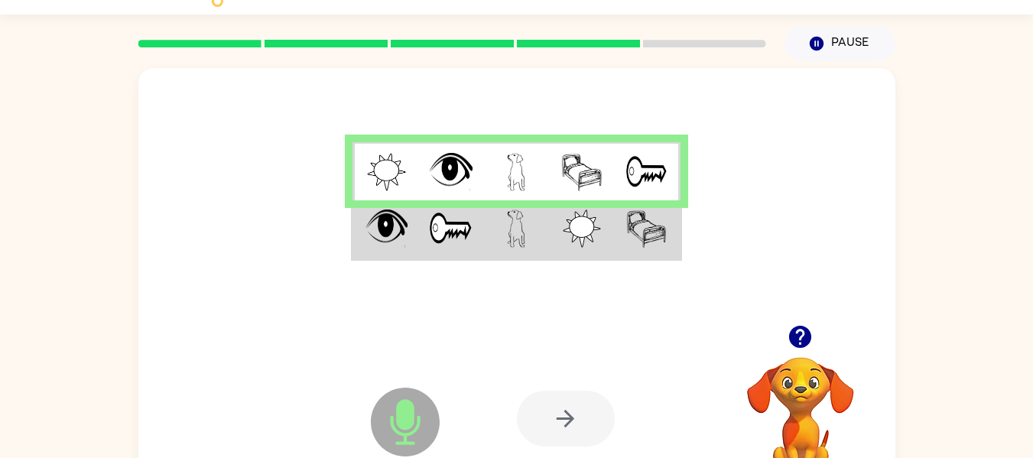
click at [450, 245] on img at bounding box center [451, 228] width 44 height 38
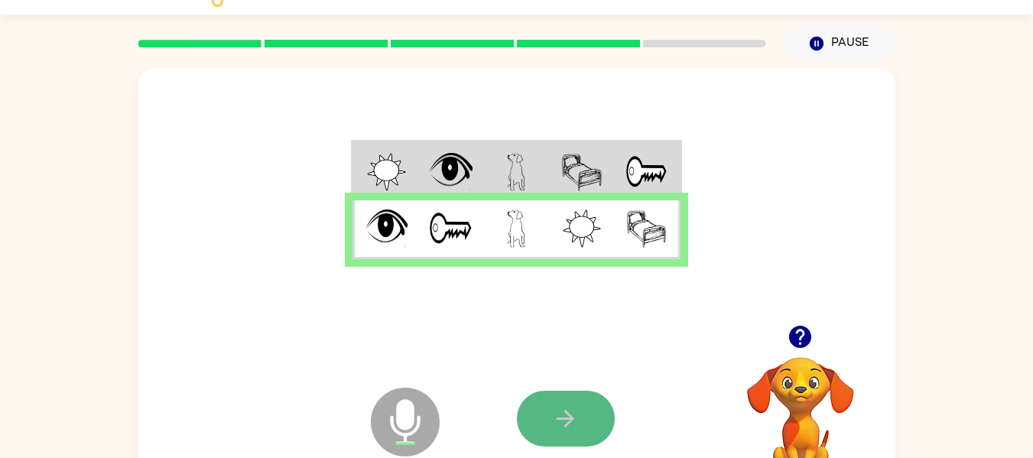
click at [557, 412] on icon "button" at bounding box center [565, 418] width 27 height 27
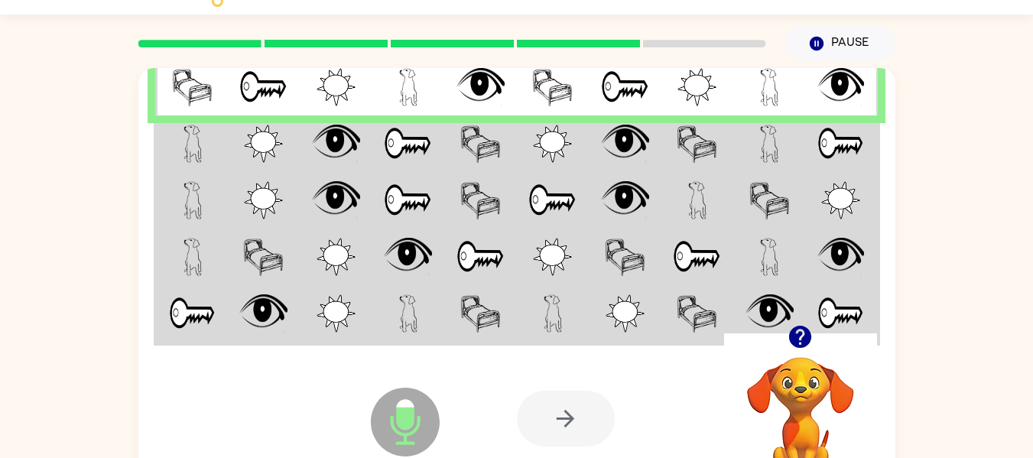
drag, startPoint x: 581, startPoint y: 153, endPoint x: 524, endPoint y: 147, distance: 56.9
click at [524, 147] on td at bounding box center [553, 143] width 73 height 57
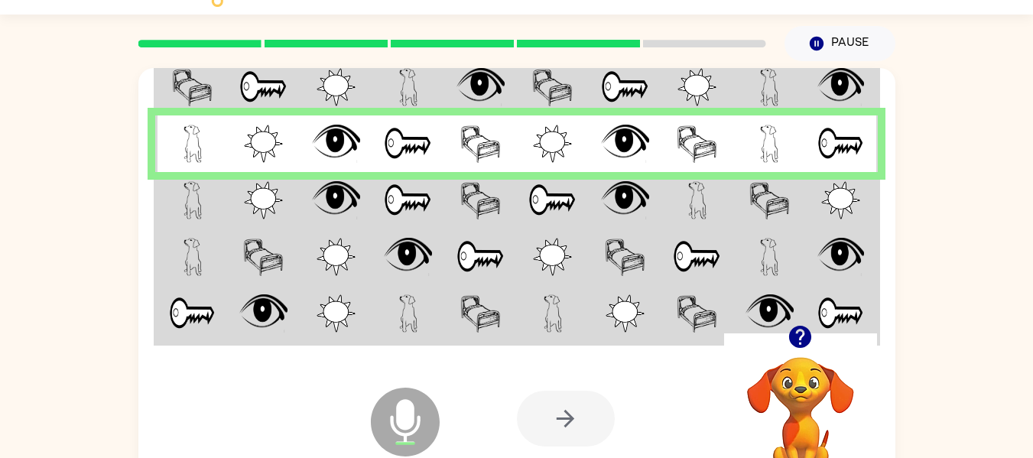
click at [507, 203] on td at bounding box center [480, 200] width 73 height 57
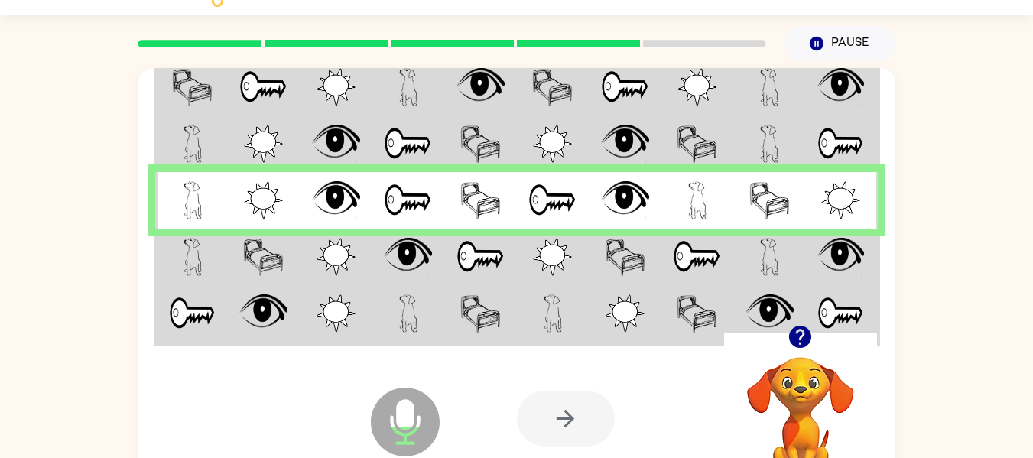
drag, startPoint x: 493, startPoint y: 256, endPoint x: 420, endPoint y: 255, distance: 73.4
click at [420, 255] on img at bounding box center [408, 257] width 48 height 38
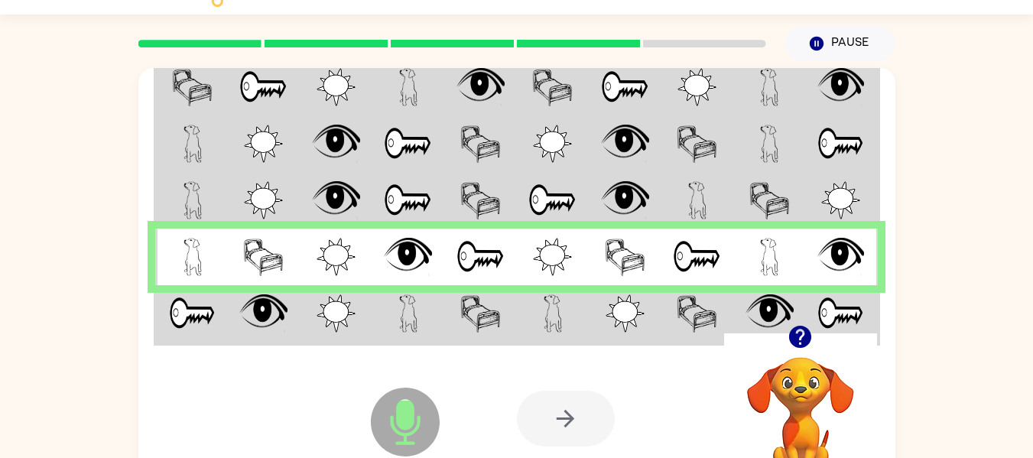
click at [436, 317] on td at bounding box center [408, 314] width 73 height 59
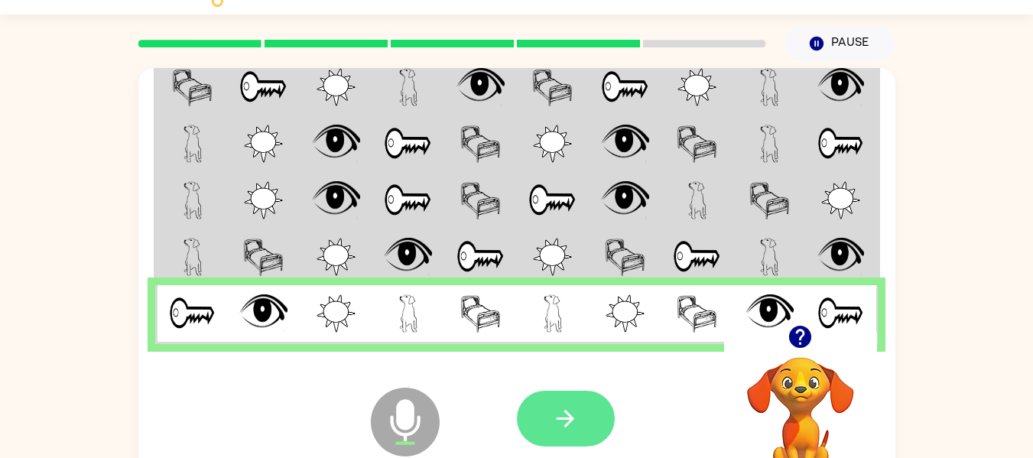
click at [540, 427] on button "button" at bounding box center [566, 419] width 98 height 56
